Goal: Navigation & Orientation: Find specific page/section

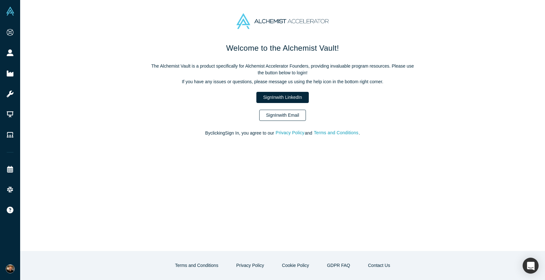
click at [286, 115] on link "Sign In with Email" at bounding box center [282, 115] width 47 height 11
click at [286, 115] on div "Welcome to the Alchemist Vault! The Alchemist Vault is a product specifically f…" at bounding box center [282, 140] width 524 height 280
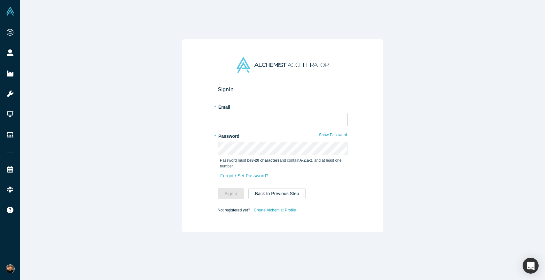
type input "jeff@deckfusion.com"
click at [234, 196] on button "Sign In" at bounding box center [231, 193] width 26 height 11
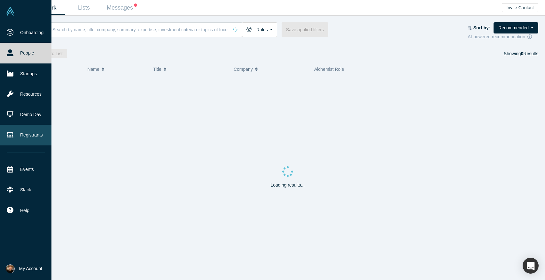
click at [27, 135] on link "Registrants" at bounding box center [25, 135] width 51 height 20
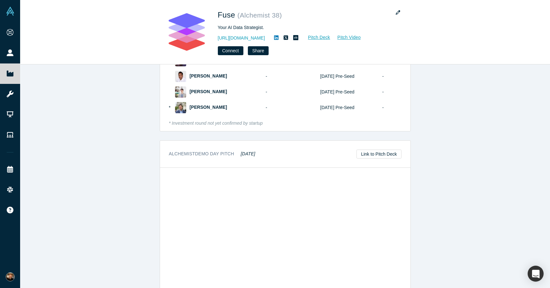
scroll to position [589, 0]
